Goal: Information Seeking & Learning: Learn about a topic

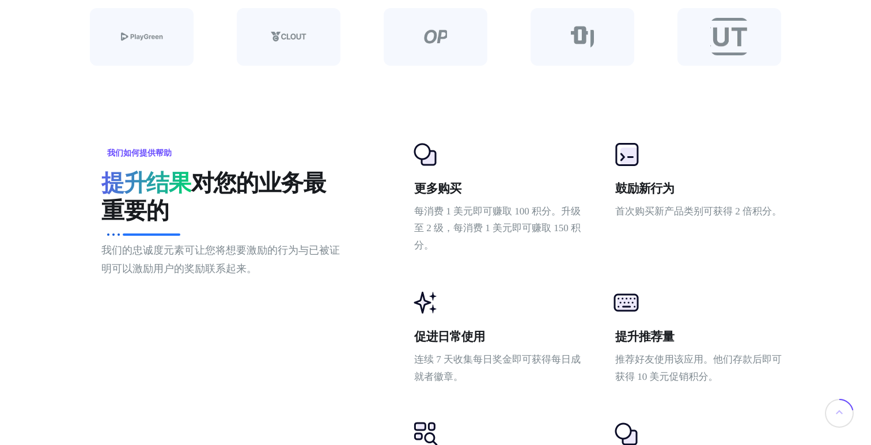
scroll to position [716, 0]
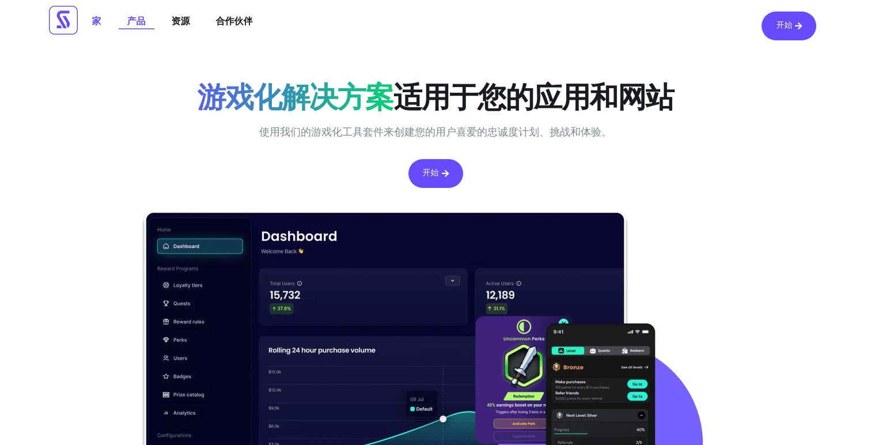
click at [138, 26] on font "产品" at bounding box center [136, 22] width 18 height 10
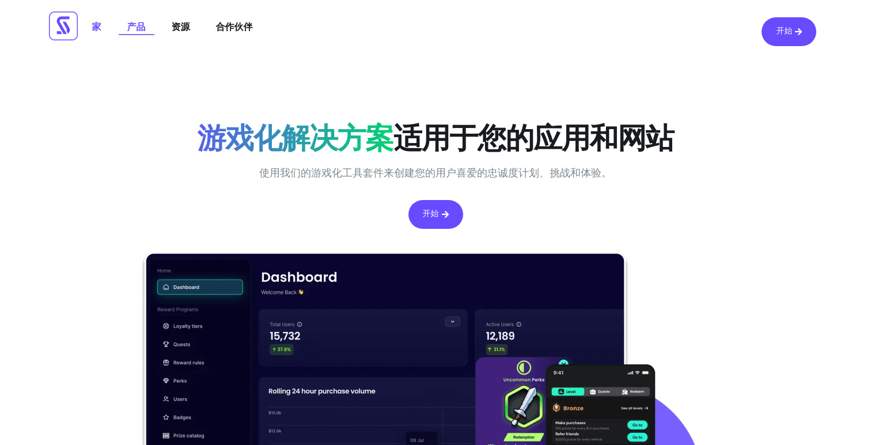
click at [135, 32] on font "产品" at bounding box center [136, 27] width 18 height 10
click at [141, 32] on font "产品" at bounding box center [136, 27] width 18 height 10
click at [173, 29] on font "资源" at bounding box center [181, 27] width 18 height 10
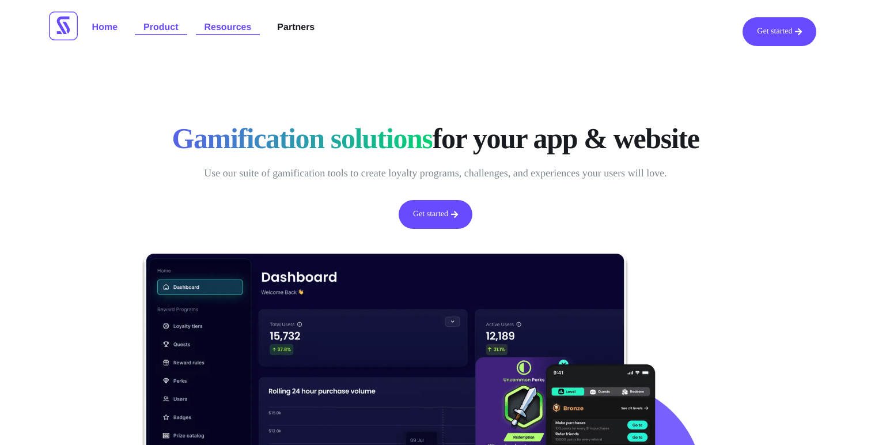
click at [156, 24] on link "Product" at bounding box center [161, 27] width 52 height 21
click at [156, 33] on link "Product" at bounding box center [161, 27] width 52 height 21
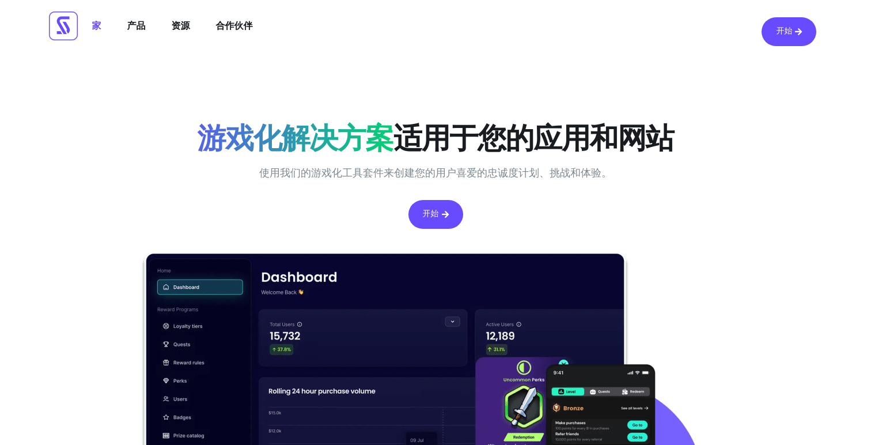
click at [290, 195] on div "开始" at bounding box center [435, 214] width 714 height 40
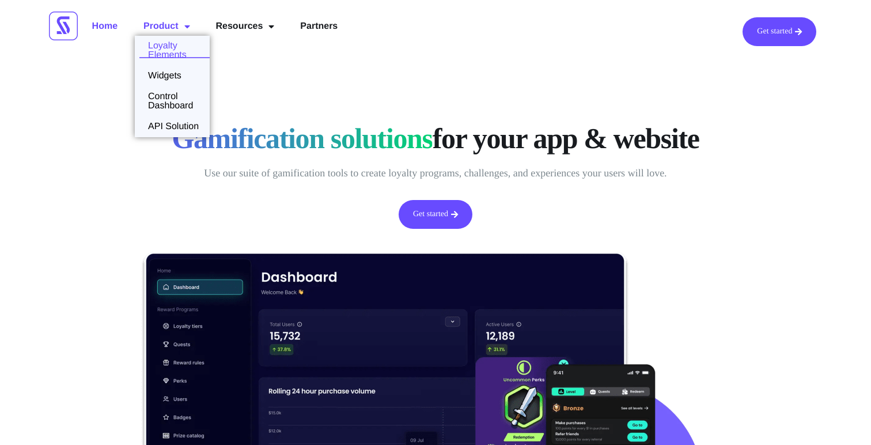
click at [176, 50] on link "Loyalty Elements" at bounding box center [172, 50] width 75 height 18
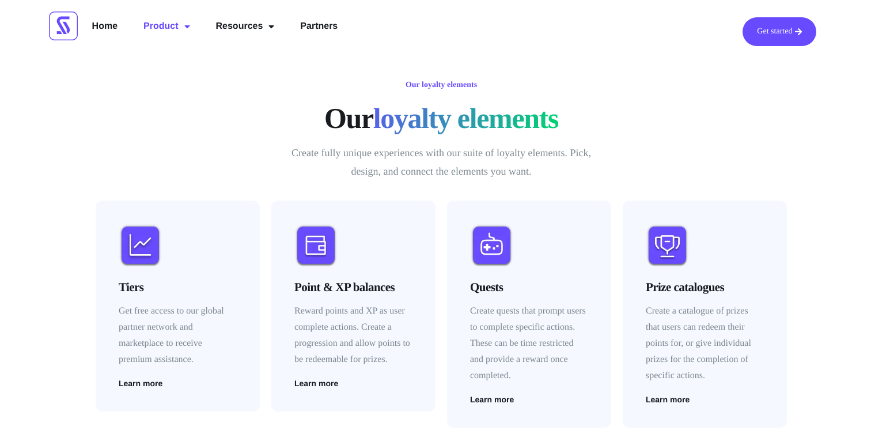
click at [686, 93] on div "Our loyalty elements Our loyalty elements Create fully unique experiences with …" at bounding box center [440, 132] width 685 height 108
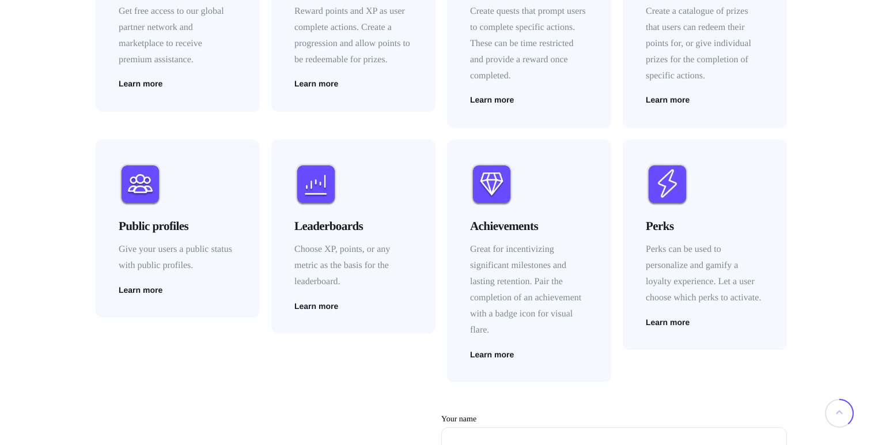
scroll to position [301, 0]
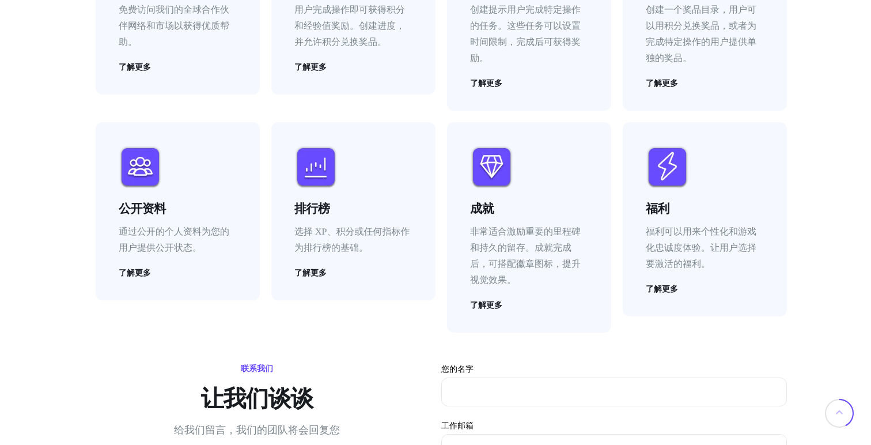
click at [606, 288] on div "成就 非常适合激励重要的里程碑和持久的留存。成就完成后，可搭配徽章图标，提升视觉效果。 了解更多" at bounding box center [529, 227] width 164 height 210
